Goal: Task Accomplishment & Management: Manage account settings

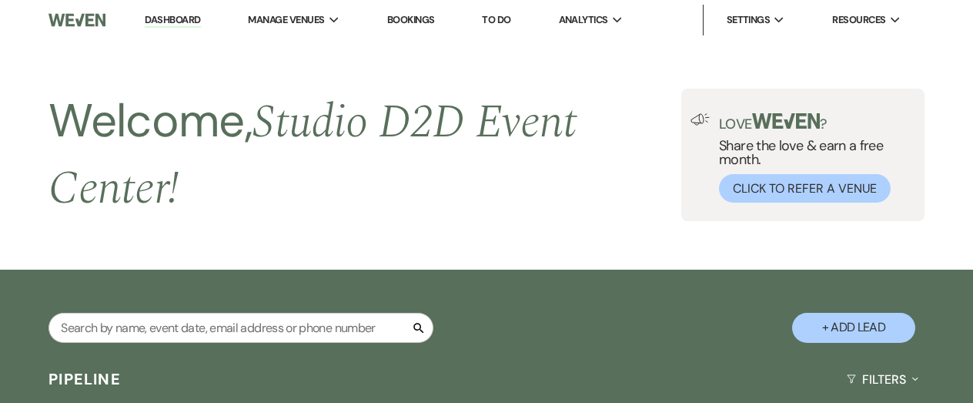
select select "9"
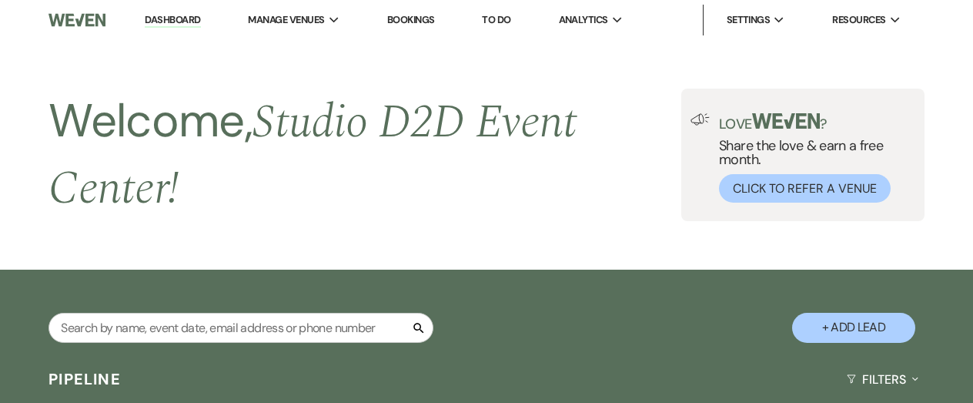
select select "9"
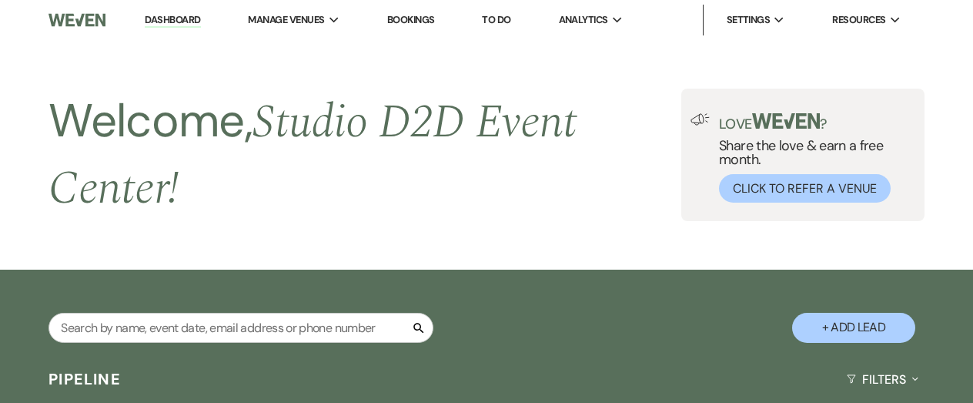
select select "9"
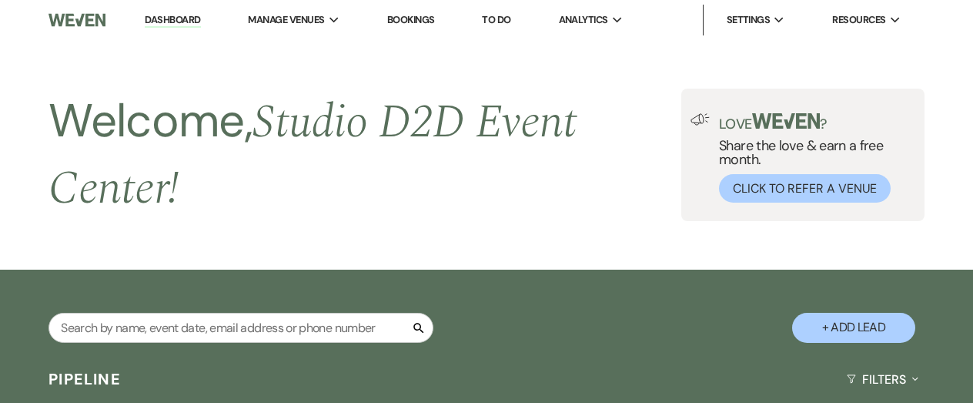
select select "9"
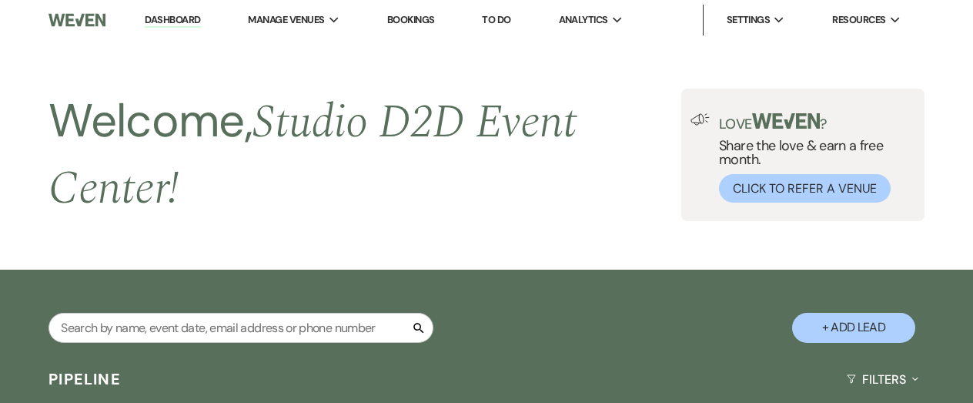
select select "9"
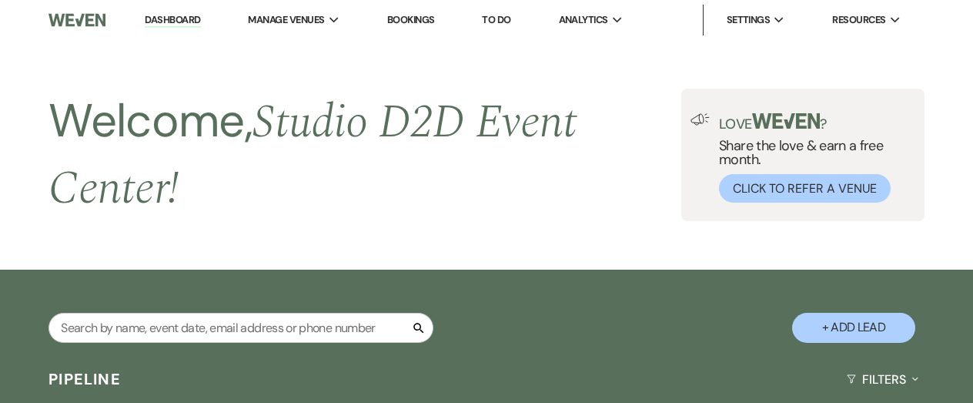
select select "9"
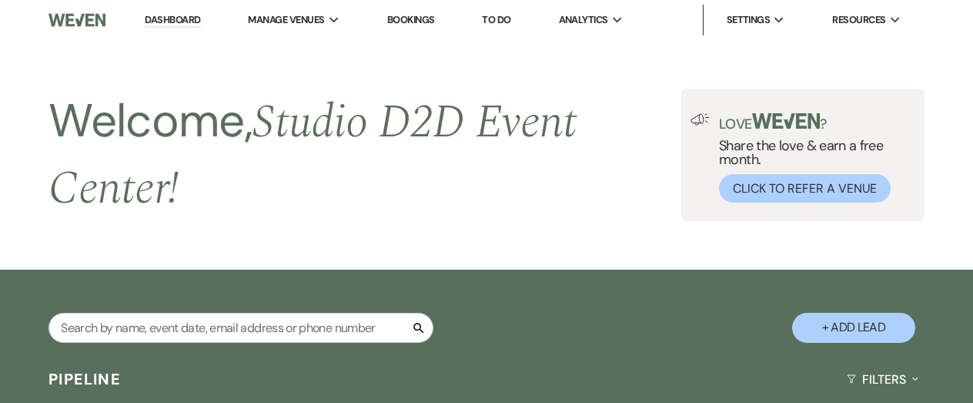
select select "9"
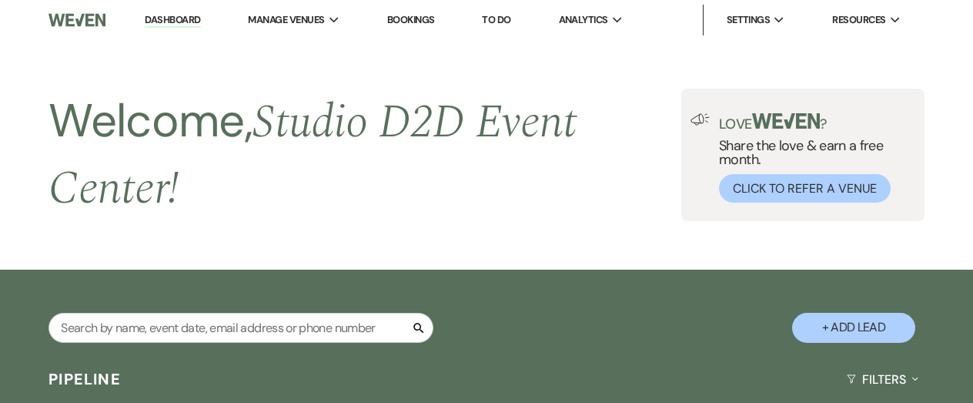
select select "9"
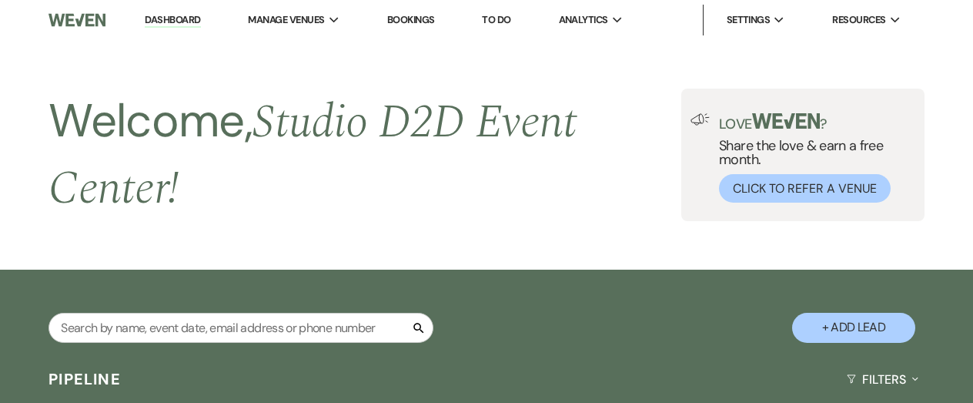
select select "9"
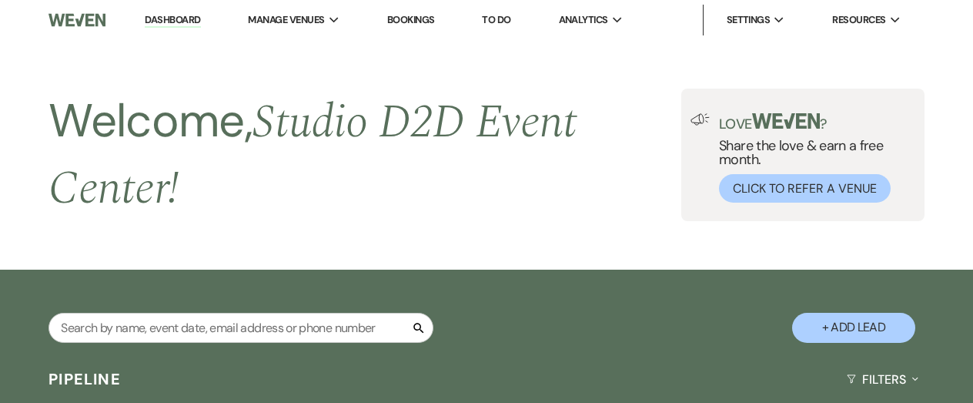
select select "9"
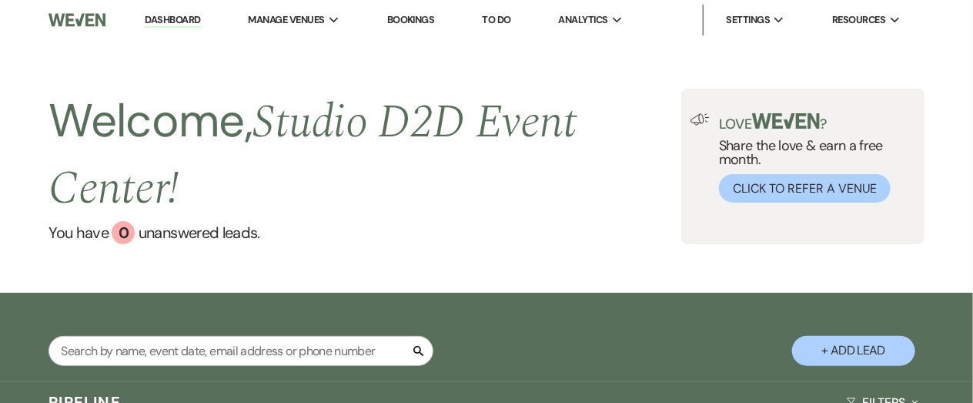
click at [413, 19] on link "Bookings" at bounding box center [411, 19] width 48 height 13
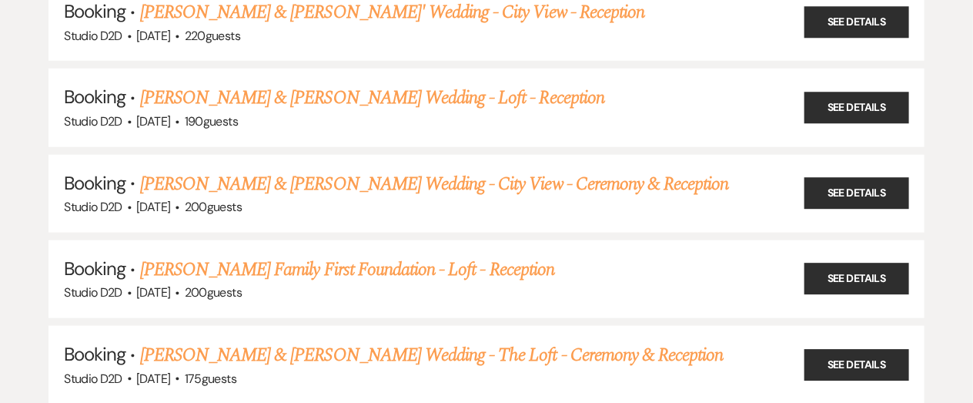
scroll to position [471, 0]
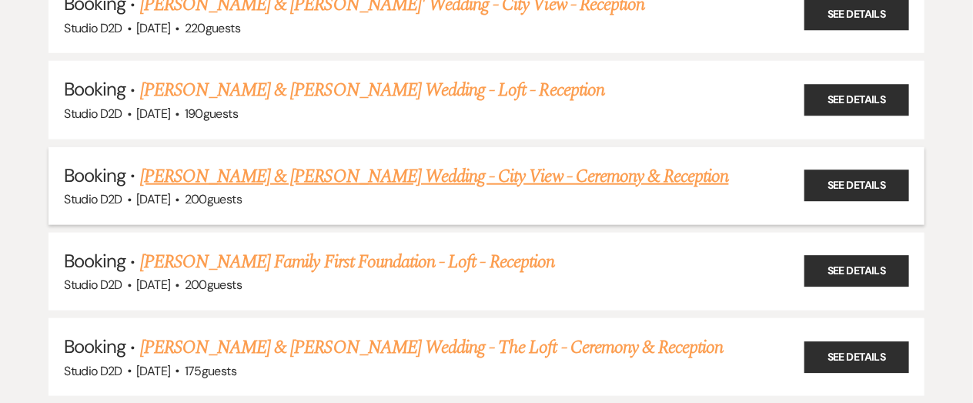
click at [344, 179] on link "[PERSON_NAME] & [PERSON_NAME] Wedding - City View - Ceremony & Reception" at bounding box center [434, 176] width 589 height 28
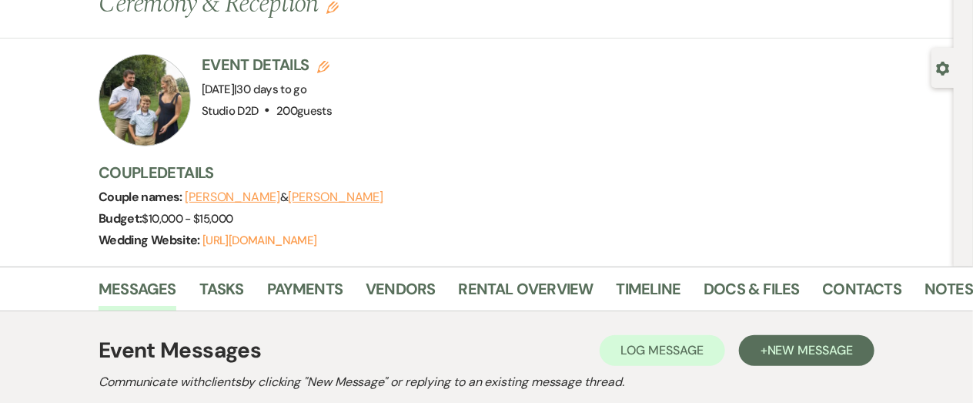
scroll to position [98, 0]
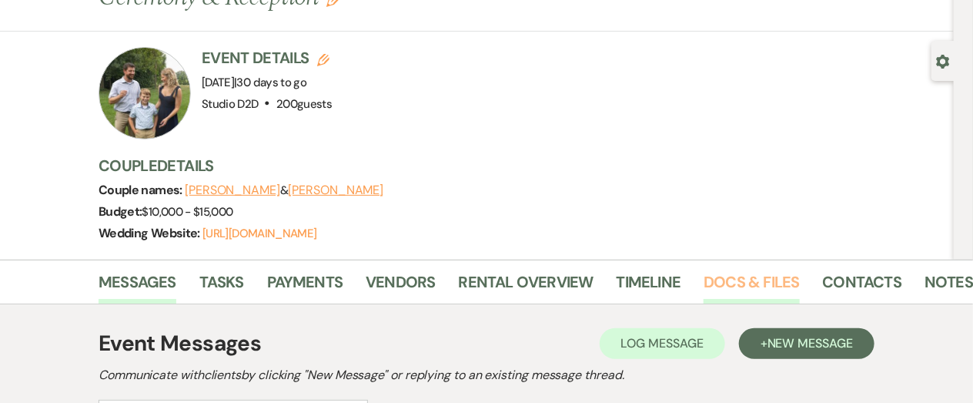
click at [722, 279] on link "Docs & Files" at bounding box center [751, 286] width 95 height 34
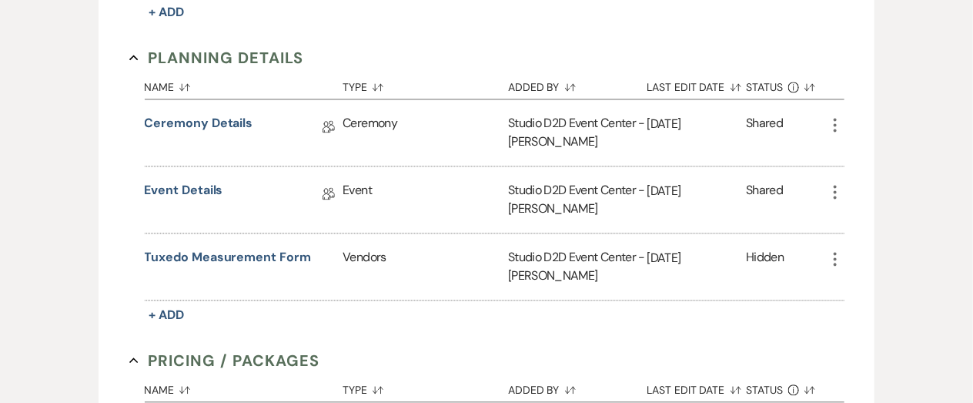
scroll to position [1111, 0]
click at [231, 124] on link "Ceremony Details" at bounding box center [199, 124] width 109 height 24
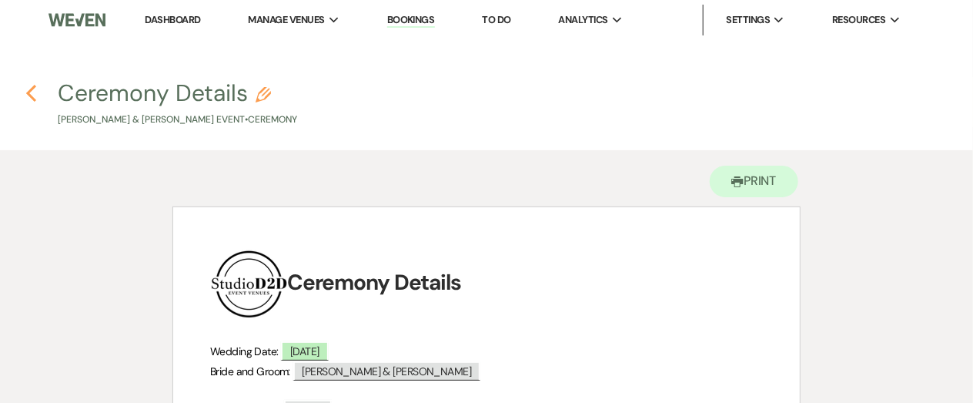
click at [32, 89] on use "button" at bounding box center [31, 93] width 10 height 17
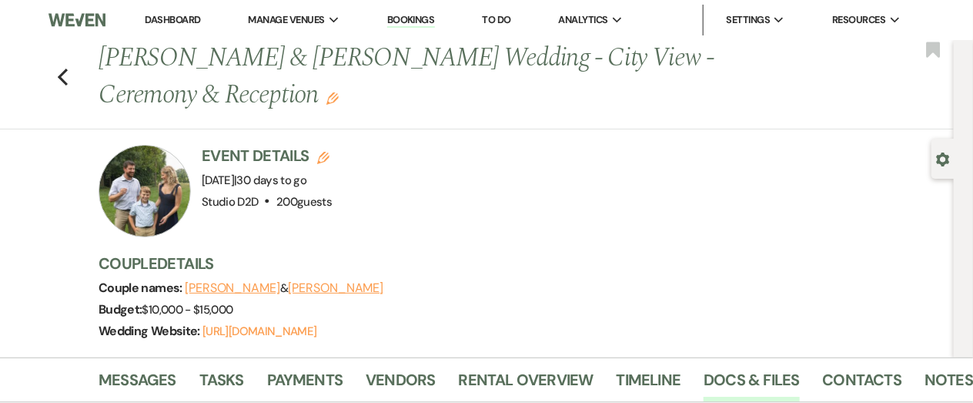
scroll to position [1111, 0]
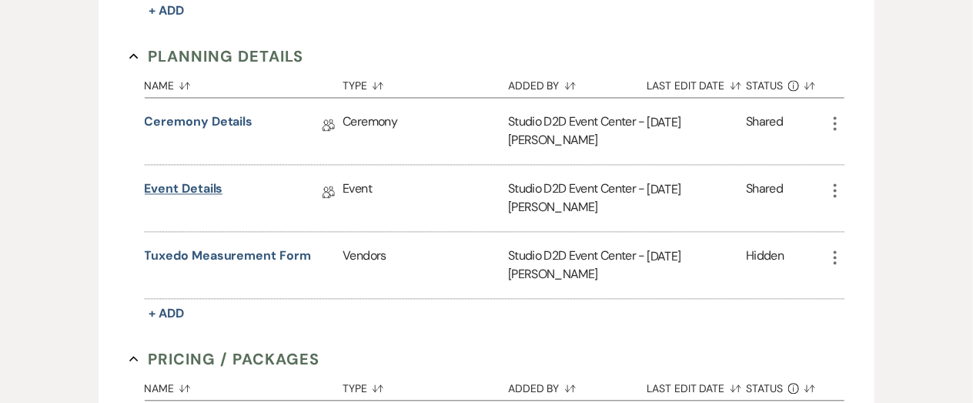
click at [199, 187] on link "Event Details" at bounding box center [184, 191] width 79 height 24
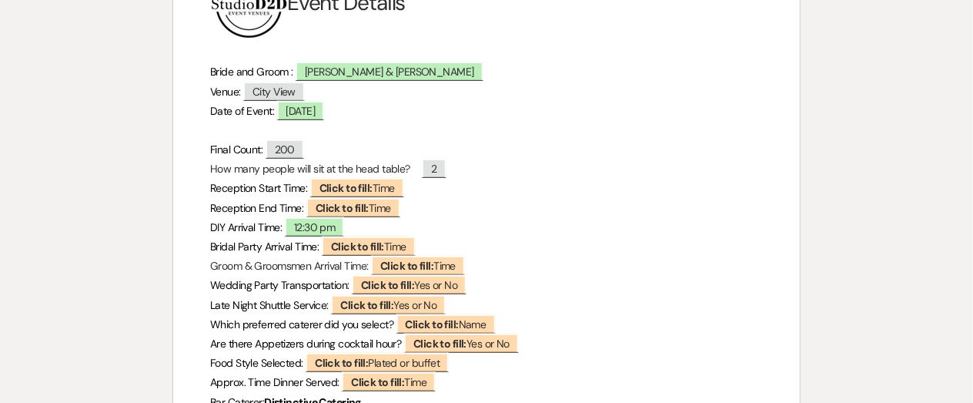
scroll to position [283, 0]
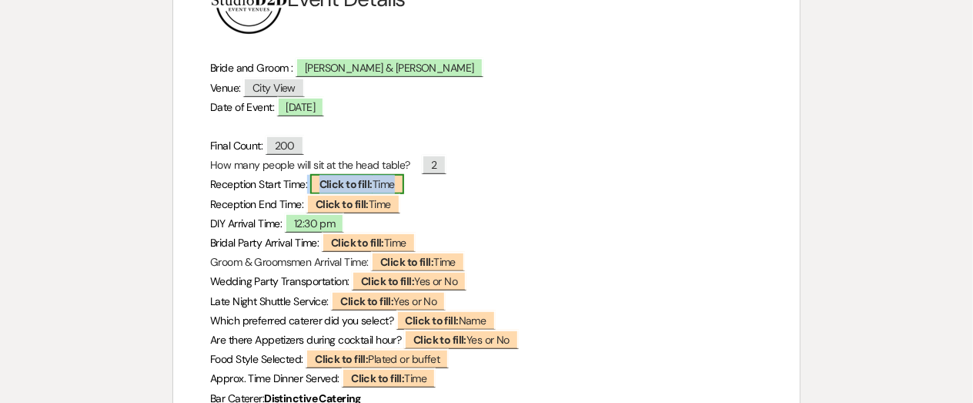
click at [333, 185] on b "Click to fill:" at bounding box center [346, 184] width 53 height 14
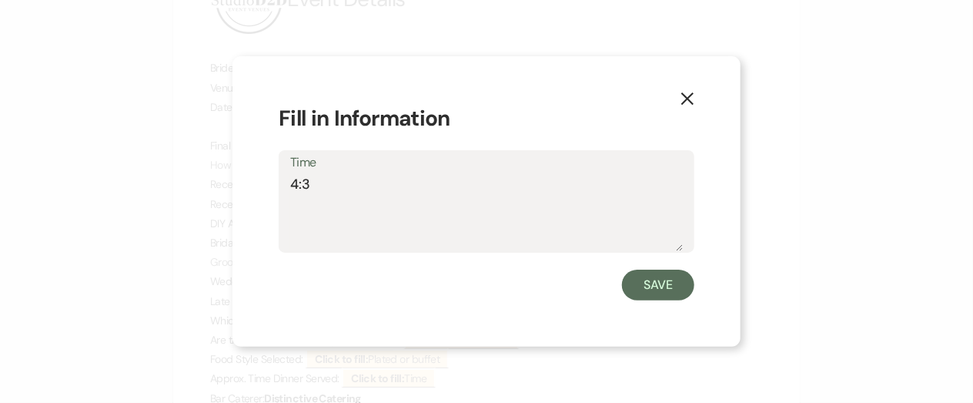
type textarea "4:30"
click at [671, 286] on button "Save" at bounding box center [658, 284] width 72 height 31
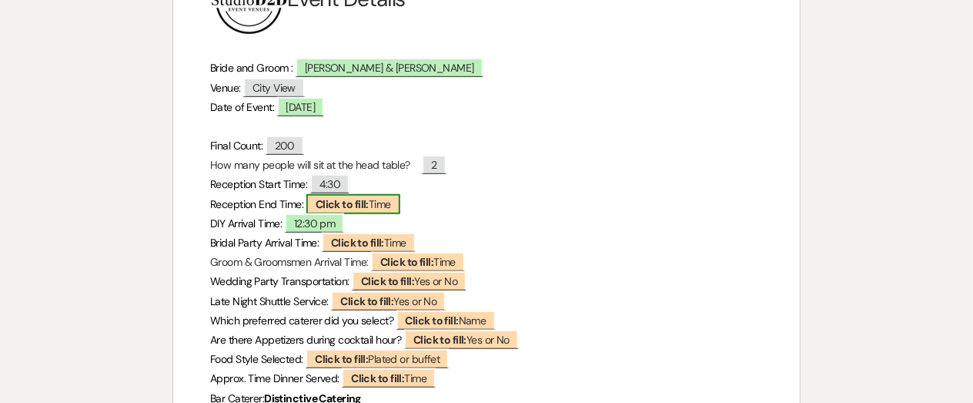
click at [392, 206] on span "Click to fill: Time" at bounding box center [353, 204] width 94 height 20
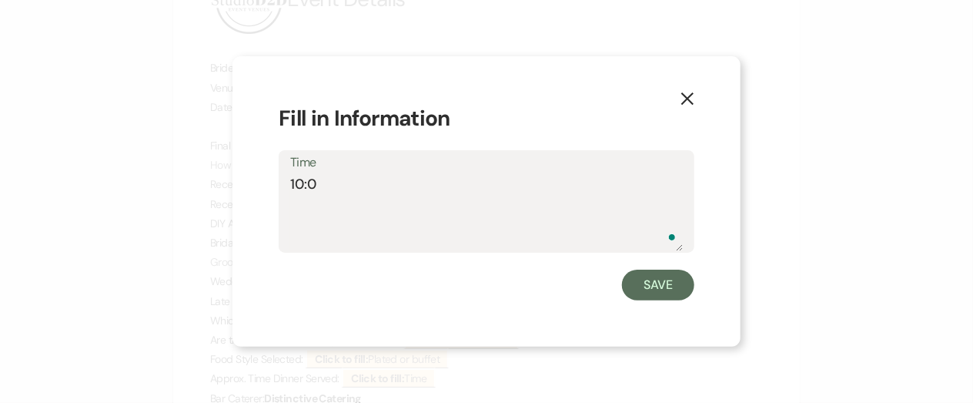
type textarea "10:00"
click at [656, 288] on button "Save" at bounding box center [658, 284] width 72 height 31
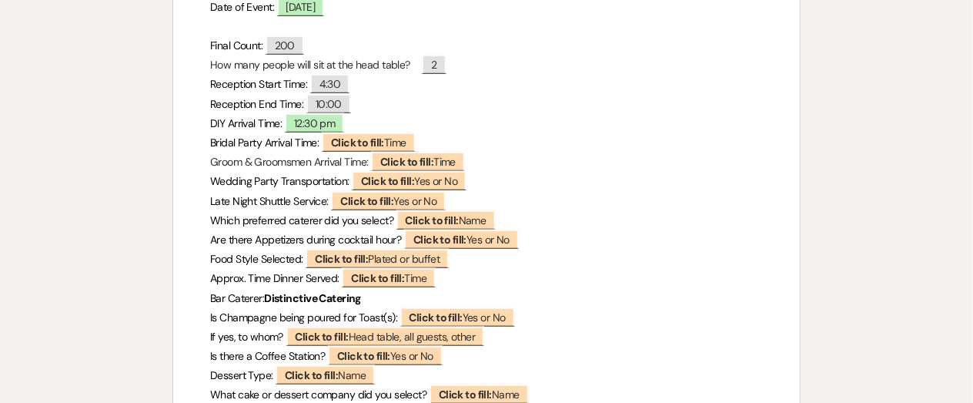
scroll to position [0, 0]
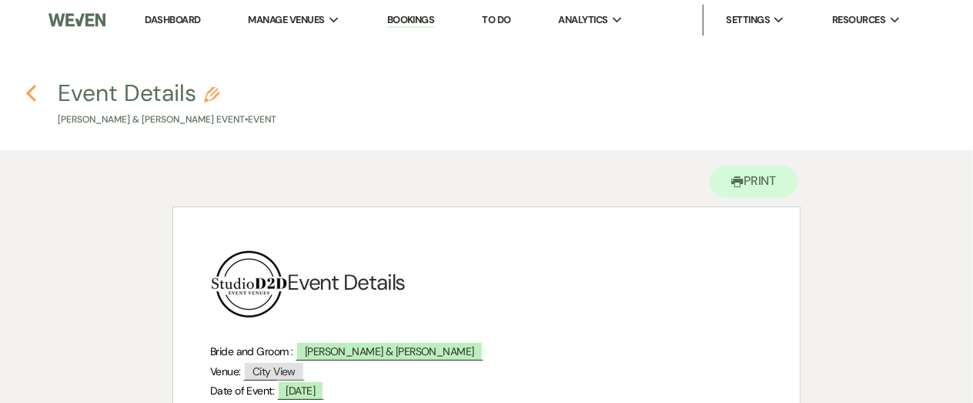
click at [34, 90] on icon "Previous" at bounding box center [31, 93] width 12 height 18
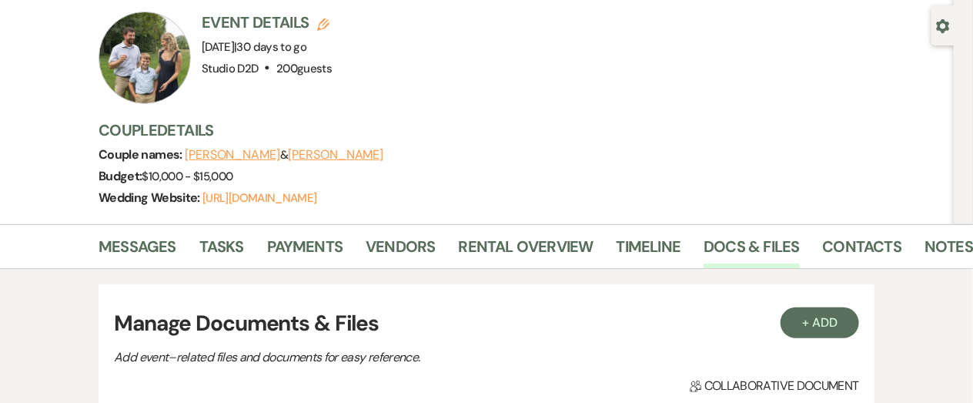
scroll to position [126, 0]
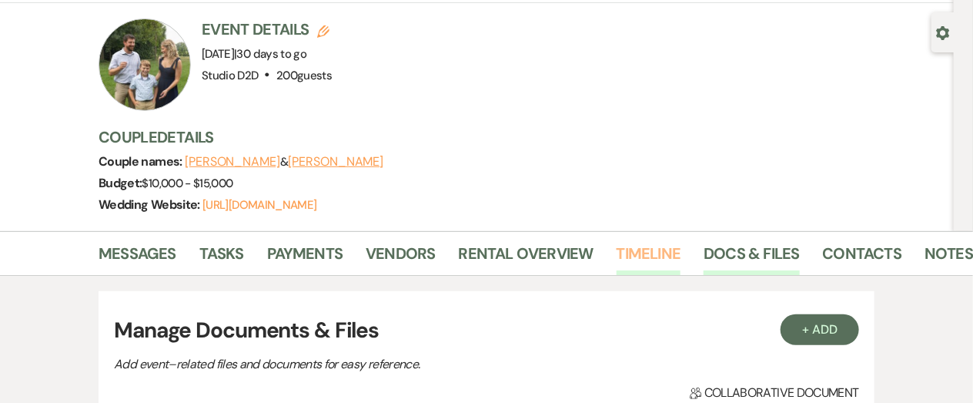
click at [650, 250] on link "Timeline" at bounding box center [649, 258] width 65 height 34
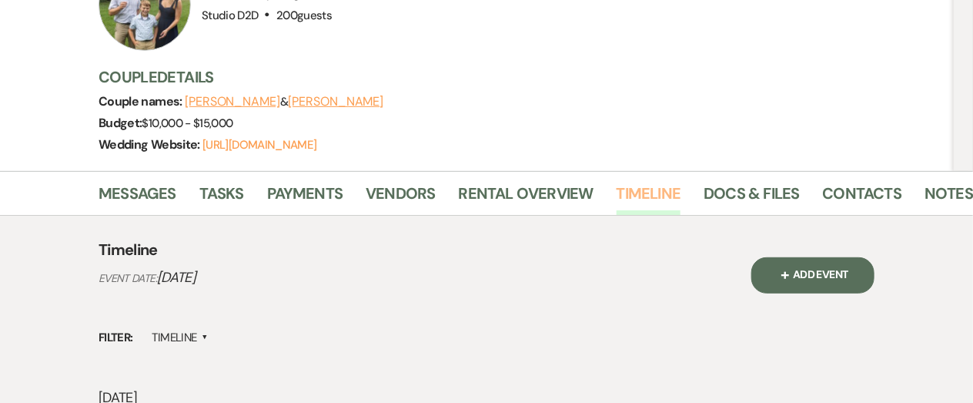
scroll to position [180, 0]
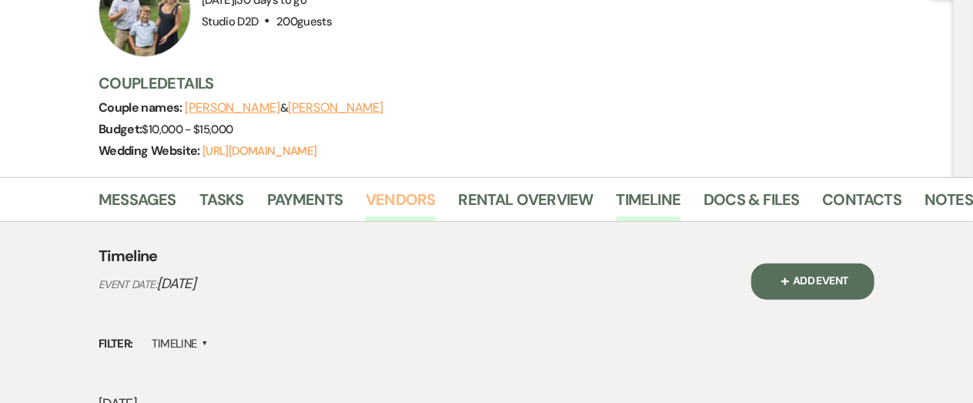
click at [415, 206] on link "Vendors" at bounding box center [400, 204] width 69 height 34
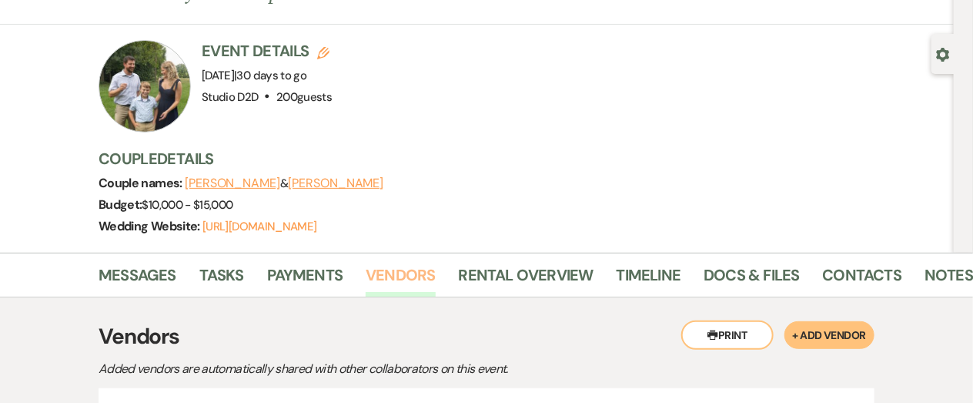
scroll to position [104, 0]
click at [731, 275] on link "Docs & Files" at bounding box center [751, 280] width 95 height 34
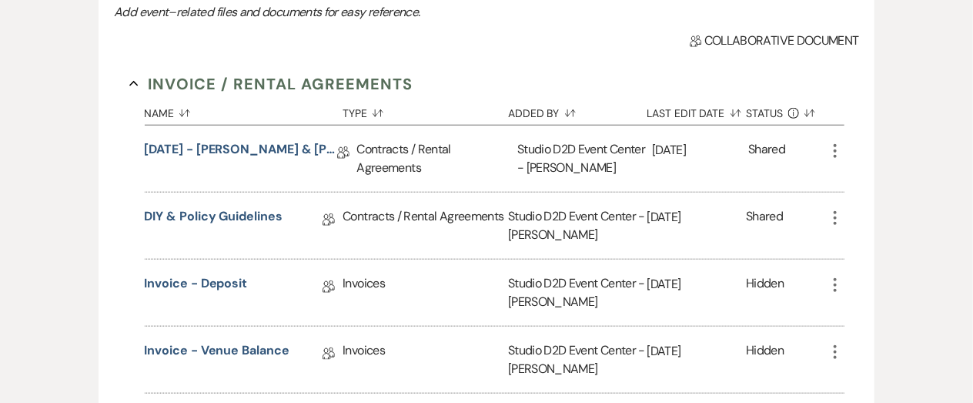
scroll to position [484, 0]
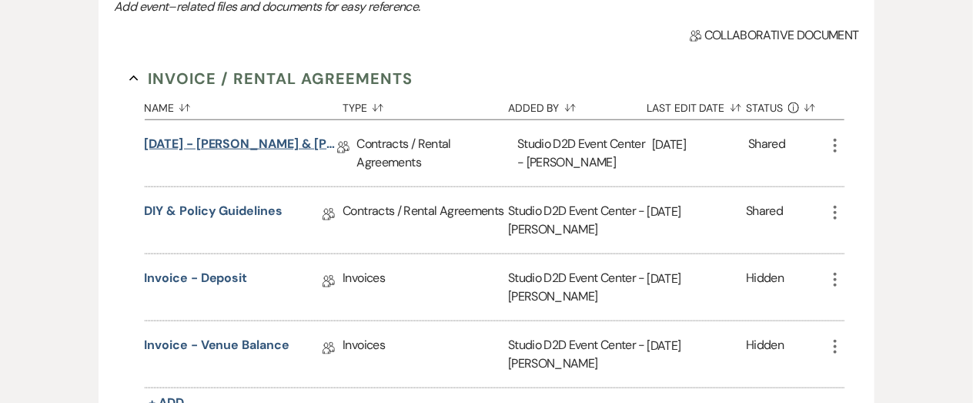
click at [254, 146] on link "[DATE] - [PERSON_NAME] & [PERSON_NAME] - Wedding Agreement" at bounding box center [241, 147] width 192 height 24
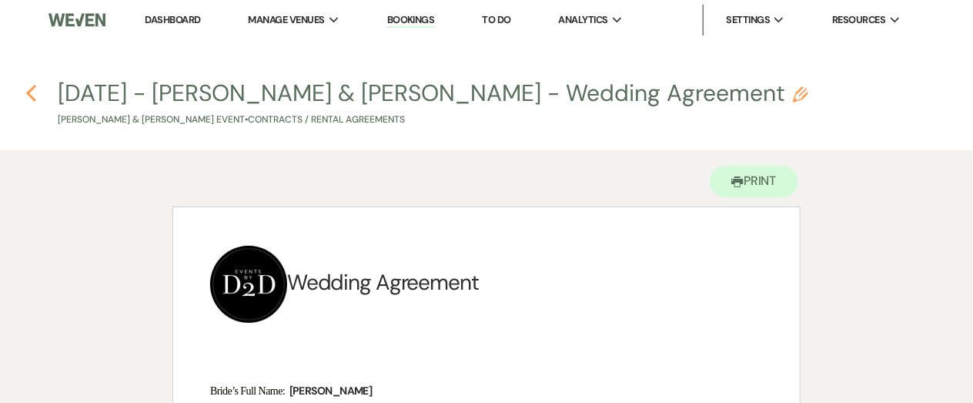
click at [29, 89] on use "button" at bounding box center [31, 93] width 10 height 17
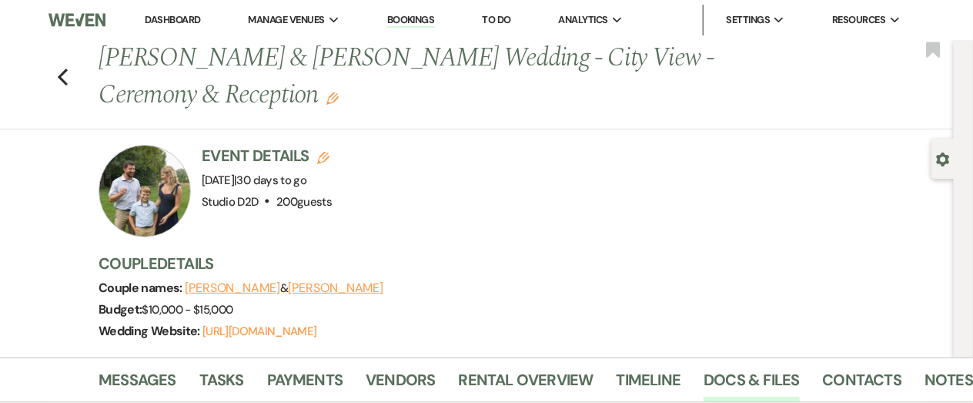
scroll to position [484, 0]
